Goal: Task Accomplishment & Management: Use online tool/utility

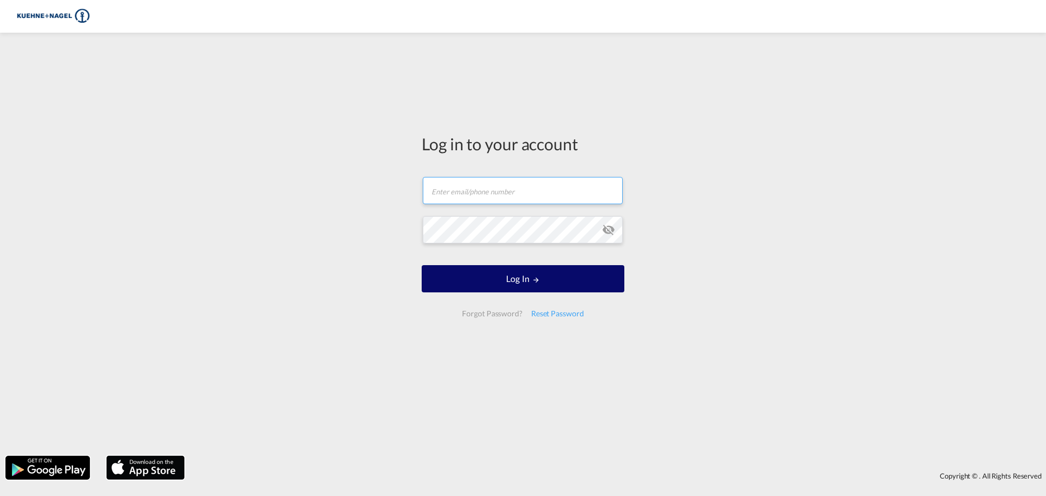
type input "[PERSON_NAME][EMAIL_ADDRESS][PERSON_NAME][DOMAIN_NAME]"
click at [498, 275] on button "Log In" at bounding box center [523, 278] width 203 height 27
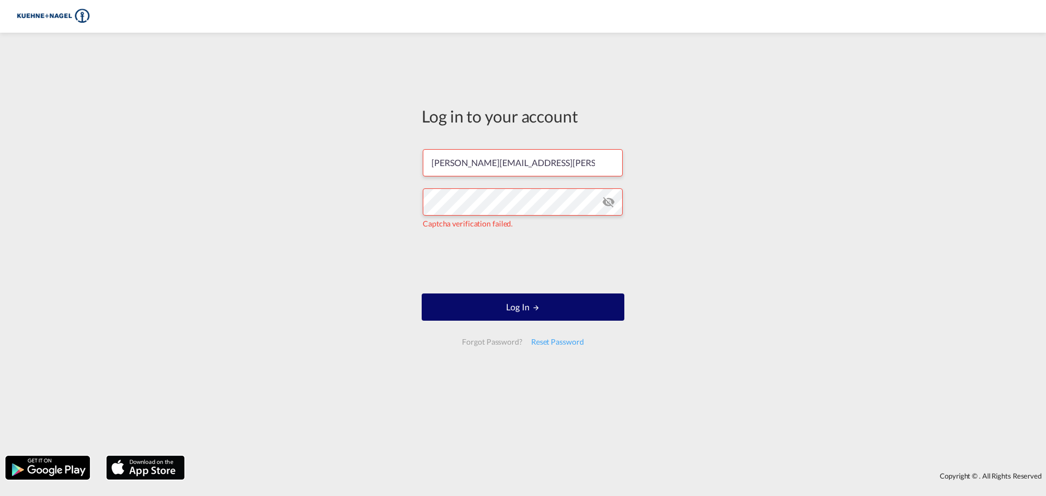
click at [529, 305] on button "Log In" at bounding box center [523, 307] width 203 height 27
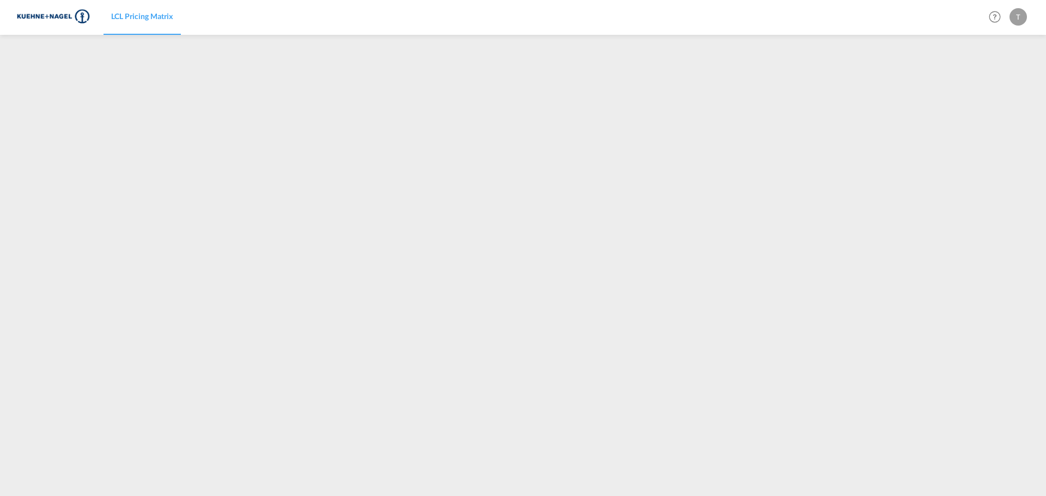
click at [148, 15] on span "LCL Pricing Matrix" at bounding box center [142, 15] width 62 height 9
click at [158, 14] on span "LCL Pricing Matrix" at bounding box center [142, 15] width 62 height 9
